Goal: Answer question/provide support

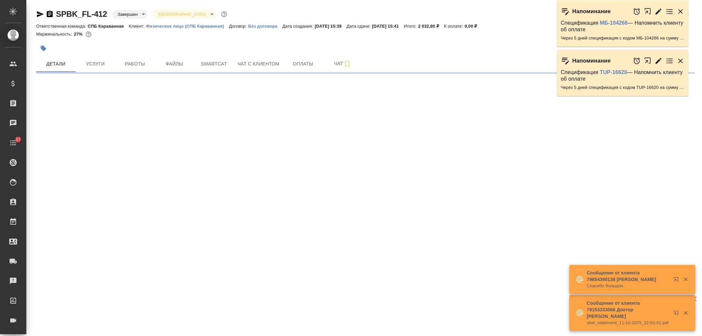
select select "RU"
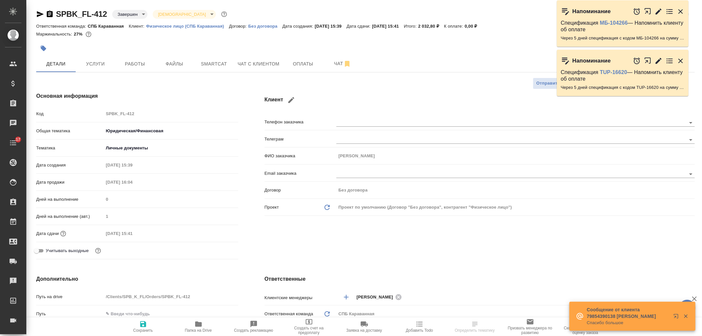
type textarea "x"
type input "Москалец Алина"
type input "[PERSON_NAME]"
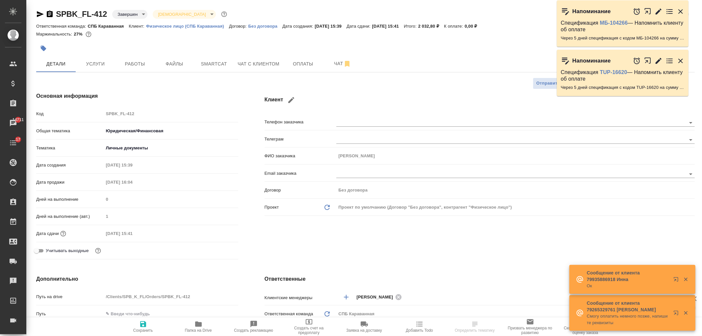
type textarea "x"
select select "RU"
type textarea "x"
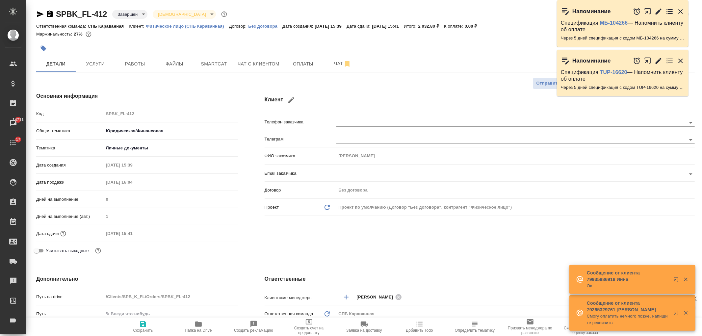
type textarea "x"
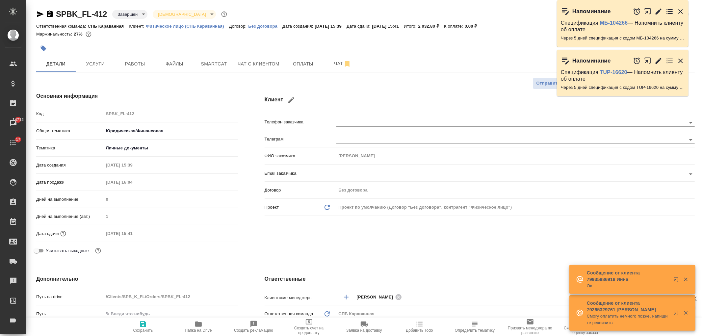
type textarea "x"
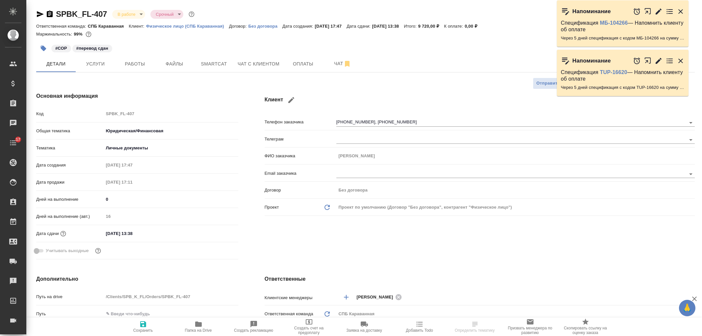
select select "RU"
click at [236, 58] on button "Чат с клиентом" at bounding box center [259, 64] width 50 height 16
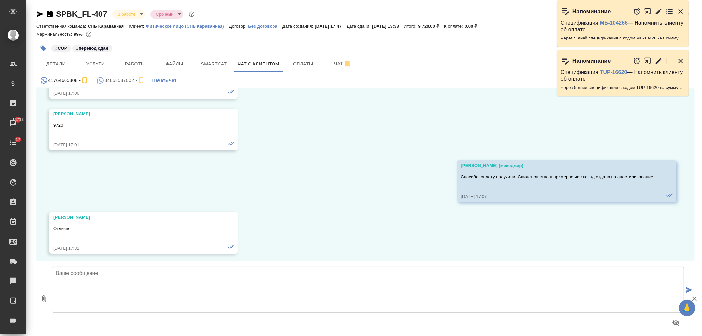
scroll to position [8901, 0]
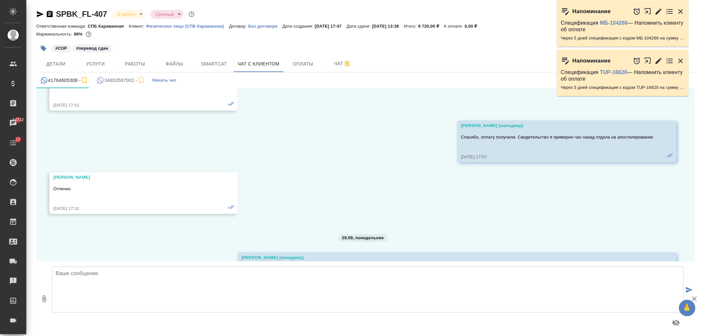
click at [117, 78] on div "34653587002 -" at bounding box center [120, 80] width 48 height 8
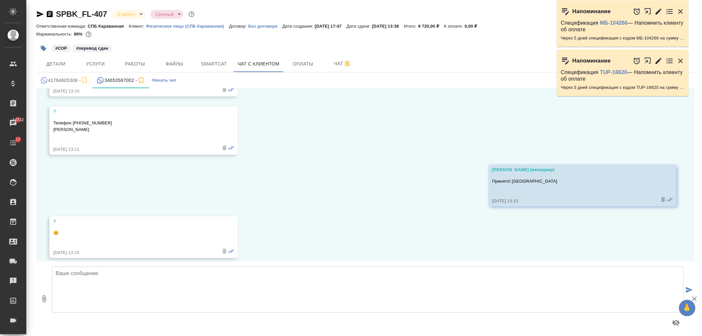
scroll to position [760, 0]
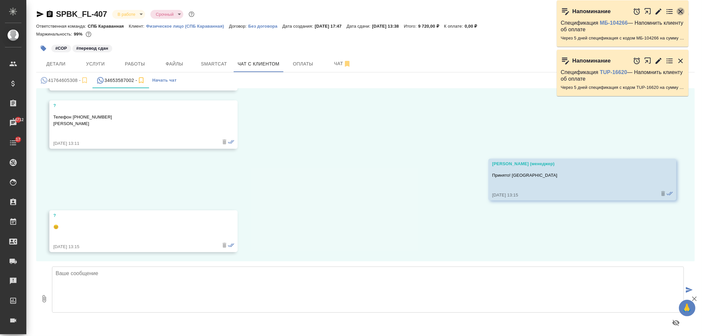
click at [679, 13] on icon "button" at bounding box center [680, 11] width 5 height 5
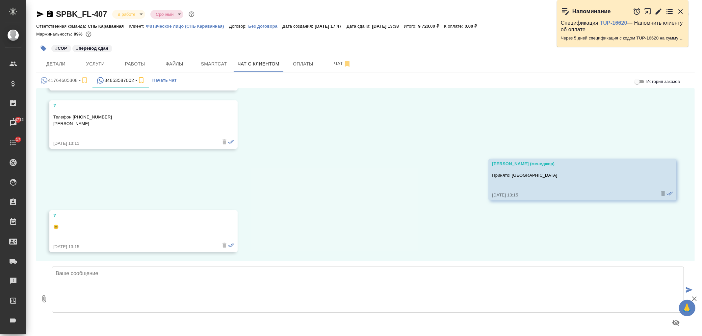
click at [680, 12] on icon "button" at bounding box center [681, 12] width 8 height 8
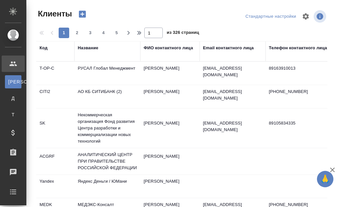
select select "RU"
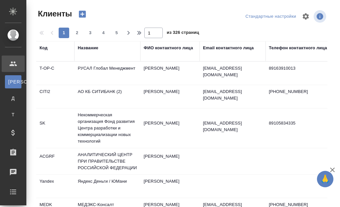
select select "RU"
